Goal: Information Seeking & Learning: Understand process/instructions

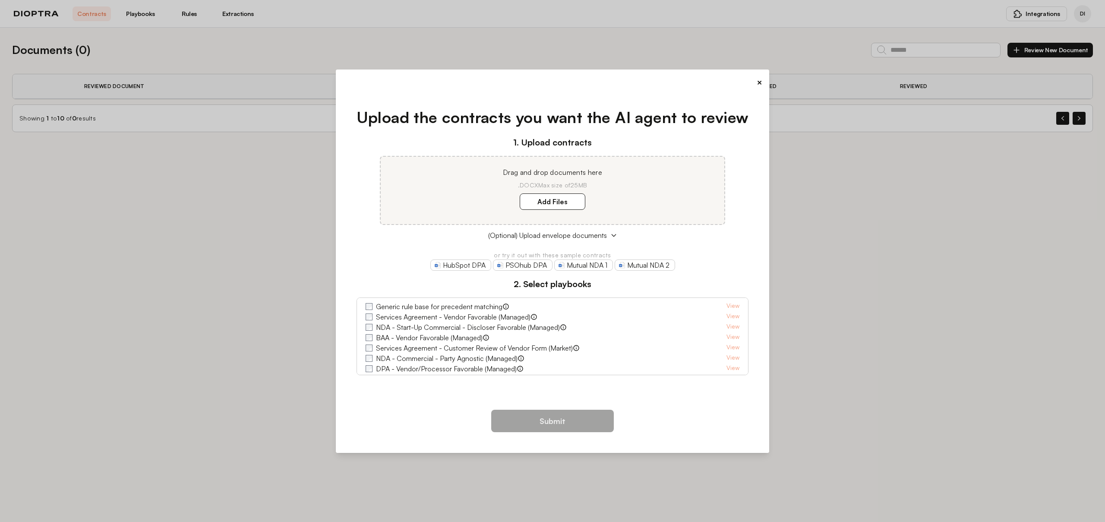
click at [388, 310] on label "Generic rule base for precedent matching" at bounding box center [439, 306] width 126 height 10
click at [385, 318] on label "Services Agreement - Vendor Favorable (Managed)" at bounding box center [453, 317] width 155 height 10
click at [389, 335] on label "BAA - Vendor Favorable (Managed)" at bounding box center [429, 337] width 107 height 10
click at [389, 331] on label "NDA - Start-Up Commercial - Discloser Favorable (Managed)" at bounding box center [468, 327] width 184 height 10
click at [388, 346] on label "Services Agreement - Customer Review of Vendor Form (Market)" at bounding box center [474, 348] width 197 height 10
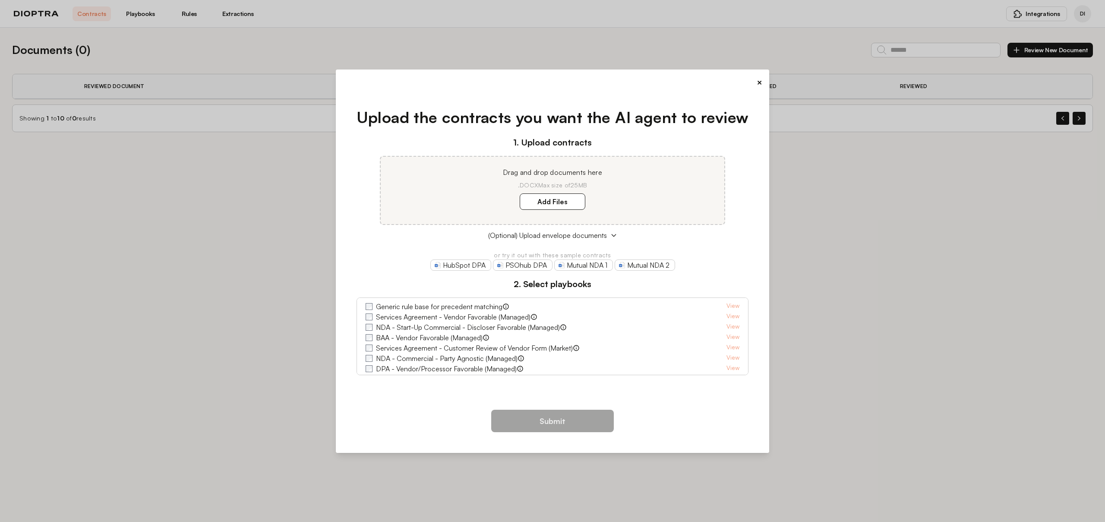
click at [389, 363] on label "DPA - Vendor/Processor Favorable (Managed)" at bounding box center [446, 368] width 141 height 10
click at [391, 372] on label "DPA - Vendor/Processor Favorable (Managed)" at bounding box center [446, 368] width 141 height 10
click at [416, 366] on label "DPA - Customer/Controller Favorable (Managed)" at bounding box center [450, 366] width 148 height 10
click at [416, 355] on label "SaaS - Customer Favorable (Managed)" at bounding box center [434, 355] width 117 height 10
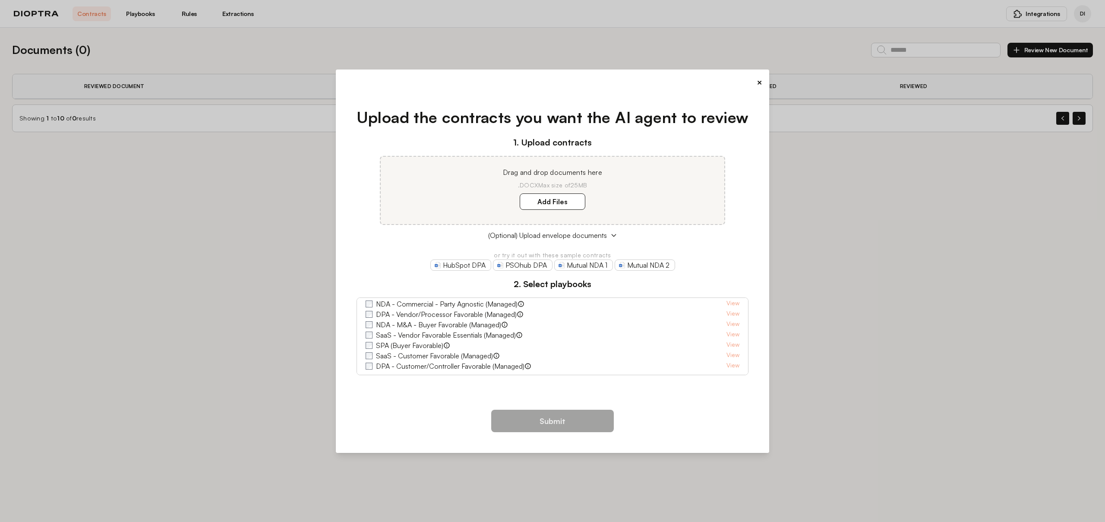
click at [415, 351] on label "SaaS - Customer Favorable (Managed)" at bounding box center [434, 355] width 117 height 10
click at [404, 356] on label "SaaS - Customer Favorable (Managed)" at bounding box center [434, 355] width 117 height 10
click at [404, 348] on label "SPA (Buyer Favorable)" at bounding box center [409, 345] width 67 height 10
click at [404, 334] on label "SaaS - Vendor Favorable Essentials (Managed)" at bounding box center [446, 335] width 140 height 10
click at [404, 331] on label "SaaS - Vendor Favorable Essentials (Managed)" at bounding box center [446, 335] width 140 height 10
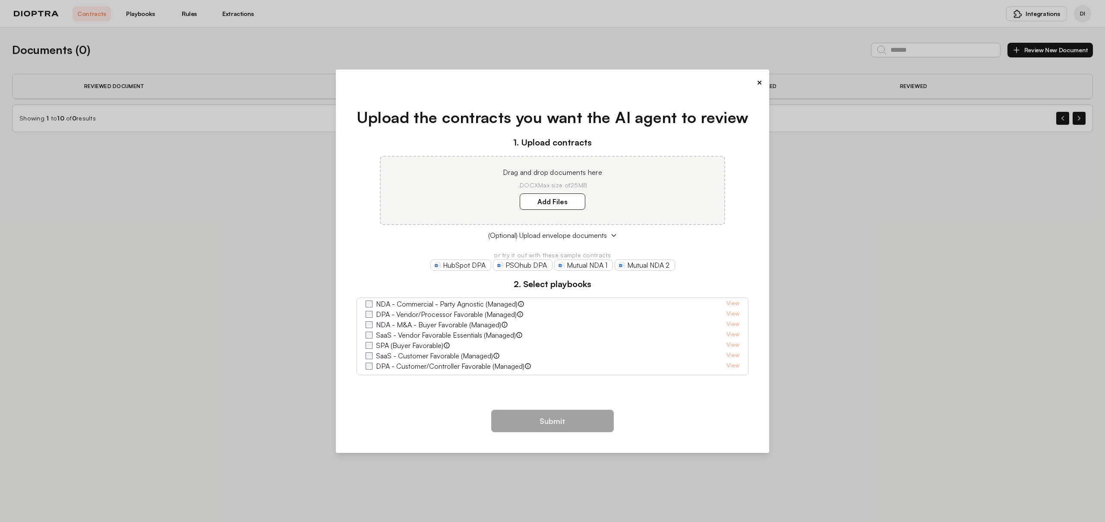
click at [400, 331] on label "SaaS - Vendor Favorable Essentials (Managed)" at bounding box center [446, 335] width 140 height 10
click at [398, 324] on label "NDA - M&A - Buyer Favorable (Managed)" at bounding box center [438, 324] width 125 height 10
click at [398, 315] on label "DPA - Vendor/Processor Favorable (Managed)" at bounding box center [446, 314] width 141 height 10
click at [398, 307] on label "NDA - Commercial - Party Agnostic (Managed)" at bounding box center [447, 304] width 142 height 10
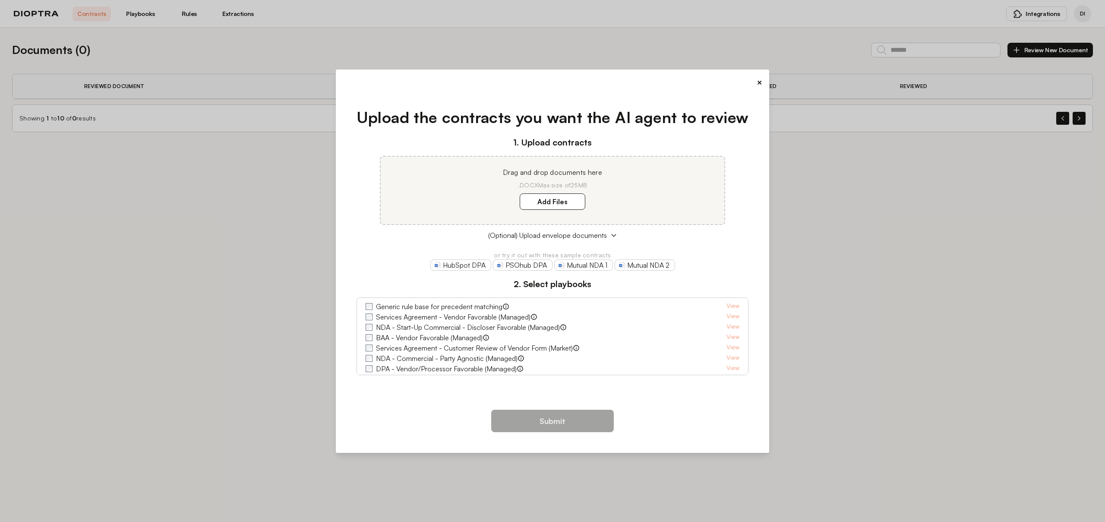
click at [760, 83] on button "×" at bounding box center [760, 82] width 6 height 12
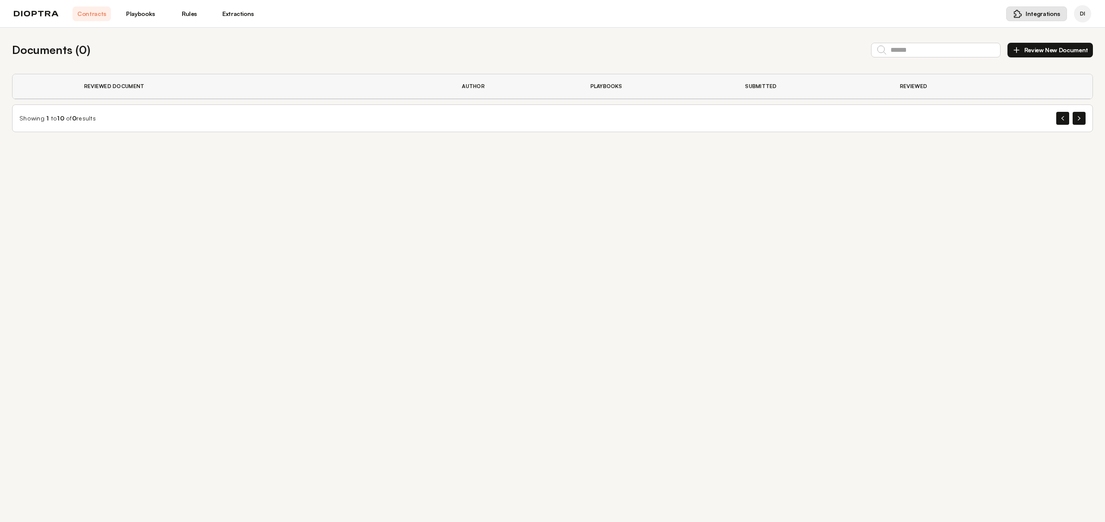
click at [1030, 19] on button "Integrations" at bounding box center [1036, 13] width 61 height 15
click at [1029, 32] on span "Word Add-in" at bounding box center [1020, 34] width 35 height 9
click at [1024, 17] on button "Integrations" at bounding box center [1036, 13] width 61 height 15
click at [1011, 37] on span "Word Add-in" at bounding box center [1020, 34] width 35 height 9
click at [1033, 11] on span "Integrations" at bounding box center [1042, 13] width 35 height 9
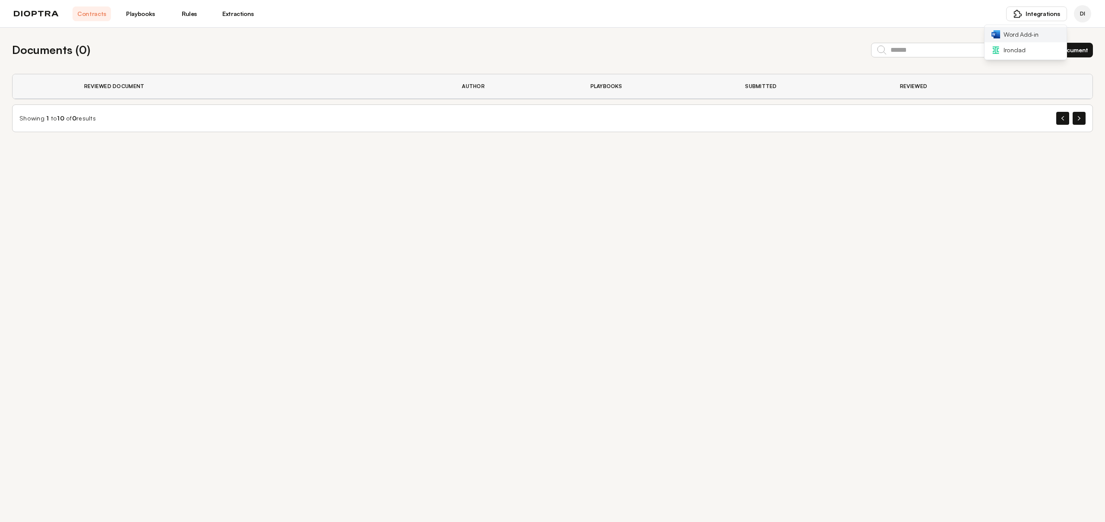
click at [1030, 36] on span "Word Add-in" at bounding box center [1020, 34] width 35 height 9
click at [1056, 13] on span "Integrations" at bounding box center [1042, 13] width 35 height 9
click at [1039, 35] on link "Word Add-in" at bounding box center [1025, 35] width 82 height 16
click at [1046, 14] on span "Integrations" at bounding box center [1042, 13] width 35 height 9
click at [1024, 36] on span "Word Add-in" at bounding box center [1020, 34] width 35 height 9
